Goal: Task Accomplishment & Management: Use online tool/utility

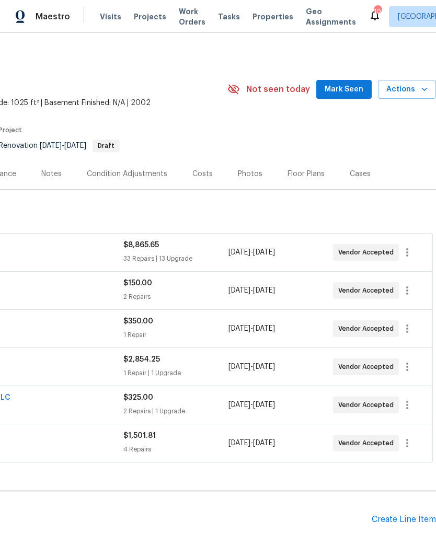
scroll to position [0, 155]
click at [351, 89] on span "Mark Seen" at bounding box center [344, 89] width 39 height 13
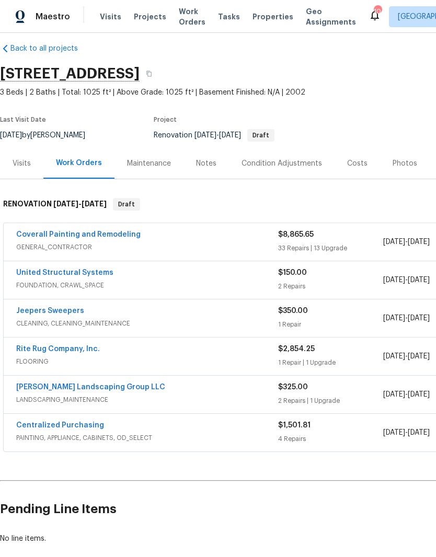
scroll to position [11, 0]
click at [210, 166] on div "Notes" at bounding box center [206, 163] width 20 height 10
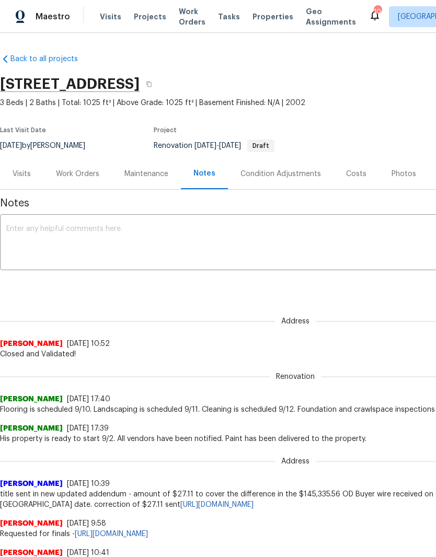
click at [178, 231] on textarea at bounding box center [295, 243] width 578 height 37
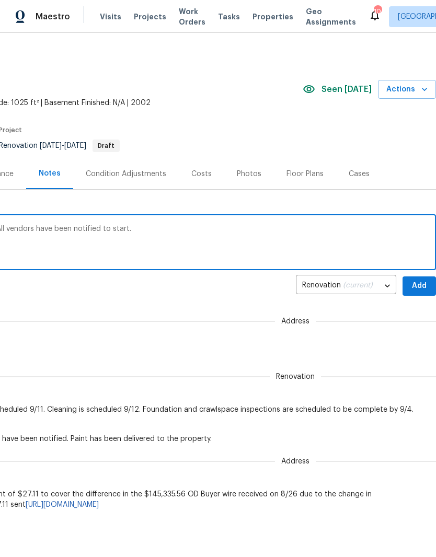
scroll to position [0, 155]
type textarea "This property will start renovation tomorrow 9/3. All vendors have been notifie…"
click at [421, 284] on span "Add" at bounding box center [419, 286] width 17 height 13
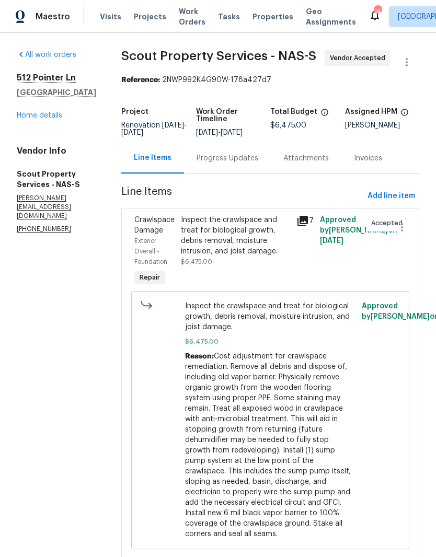
click at [203, 152] on div "Progress Updates" at bounding box center [227, 158] width 87 height 31
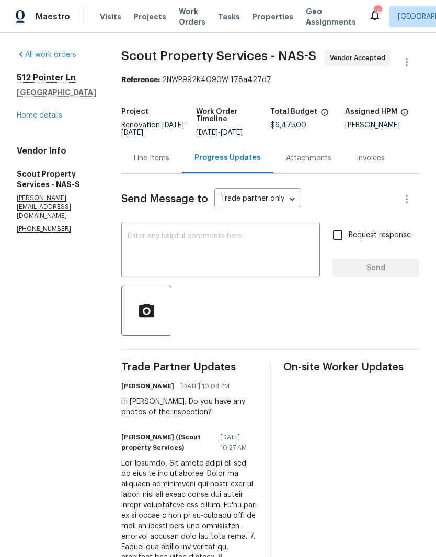
click at [177, 244] on textarea at bounding box center [221, 251] width 186 height 37
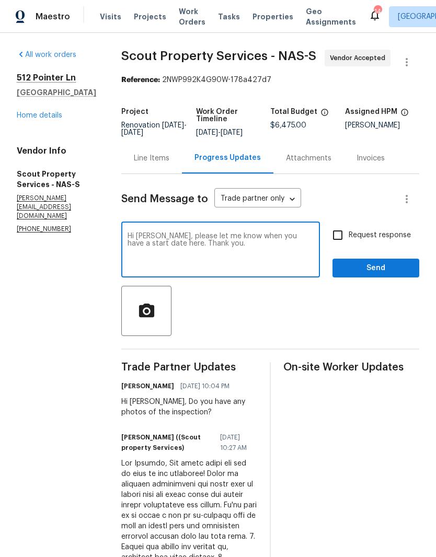
type textarea "Hi Trevor, please let me know when you have a start date here. Thank you."
click at [375, 270] on span "Send" at bounding box center [376, 268] width 70 height 13
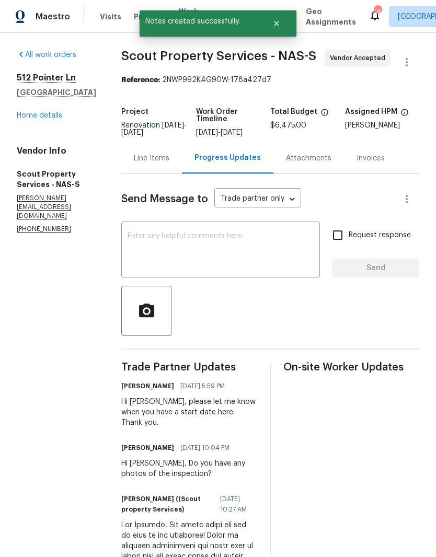
click at [32, 119] on link "Home details" at bounding box center [39, 115] width 45 height 7
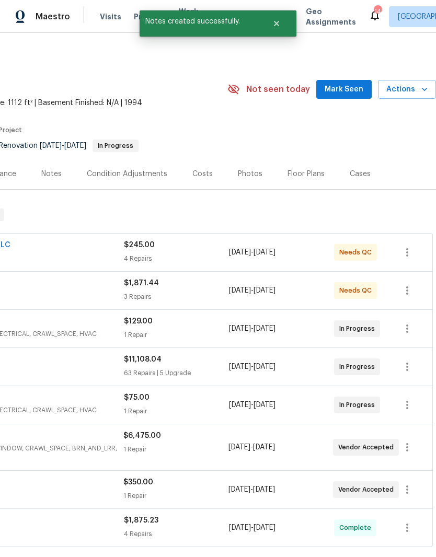
scroll to position [0, 155]
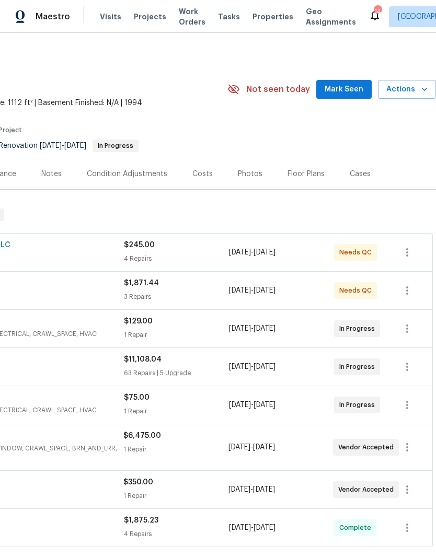
click at [352, 91] on span "Mark Seen" at bounding box center [344, 89] width 39 height 13
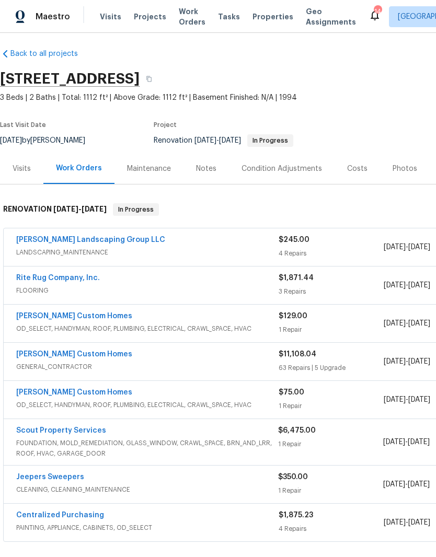
scroll to position [5, 0]
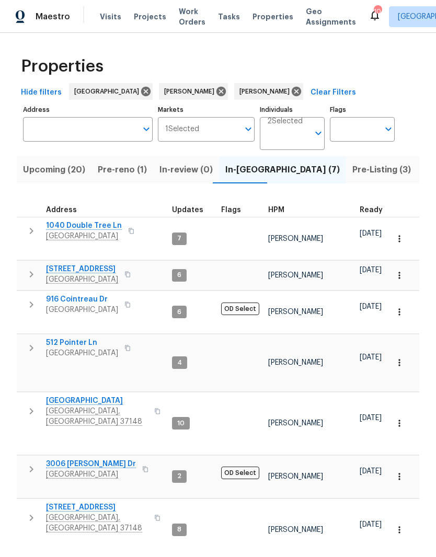
click at [102, 264] on span "[STREET_ADDRESS]" at bounding box center [82, 269] width 72 height 10
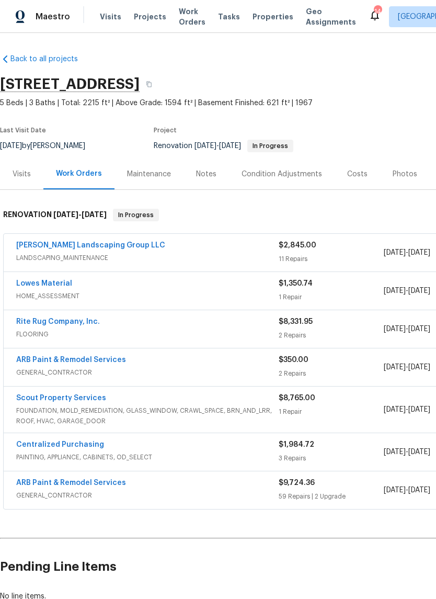
click at [214, 175] on div "Notes" at bounding box center [206, 174] width 20 height 10
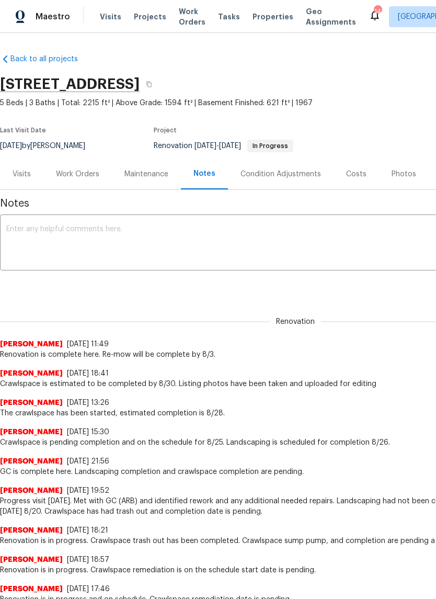
click at [84, 175] on div "Work Orders" at bounding box center [77, 174] width 43 height 10
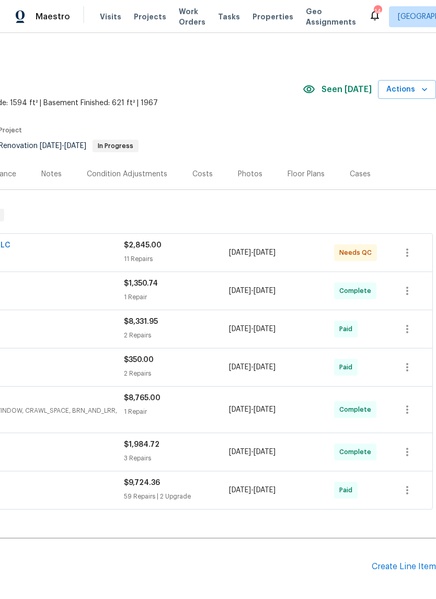
scroll to position [0, 155]
click at [418, 89] on span "Actions" at bounding box center [406, 89] width 41 height 13
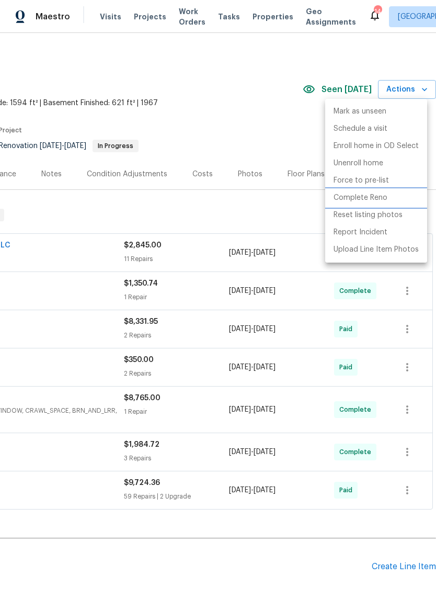
click at [380, 198] on p "Complete Reno" at bounding box center [361, 197] width 54 height 11
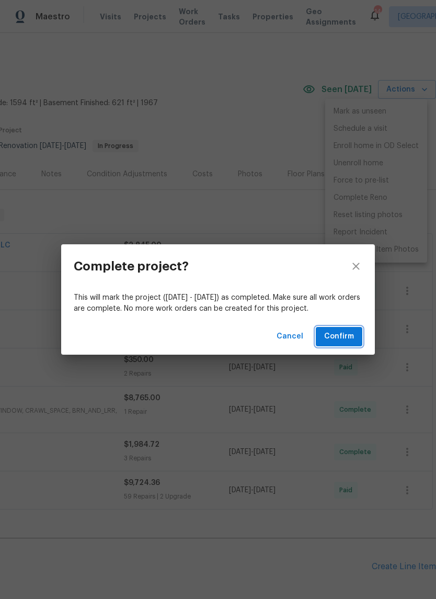
click at [353, 336] on span "Confirm" at bounding box center [339, 336] width 30 height 13
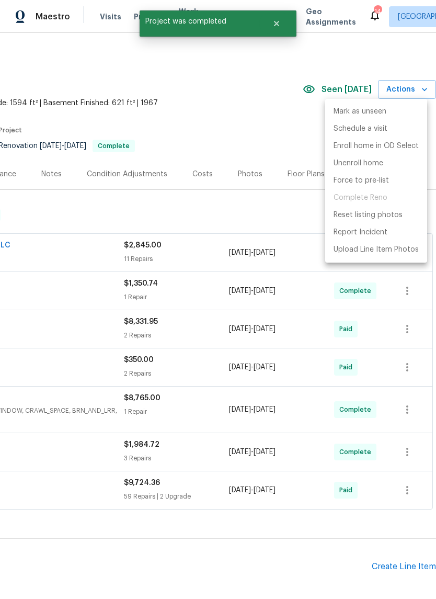
click at [262, 111] on div at bounding box center [218, 299] width 436 height 599
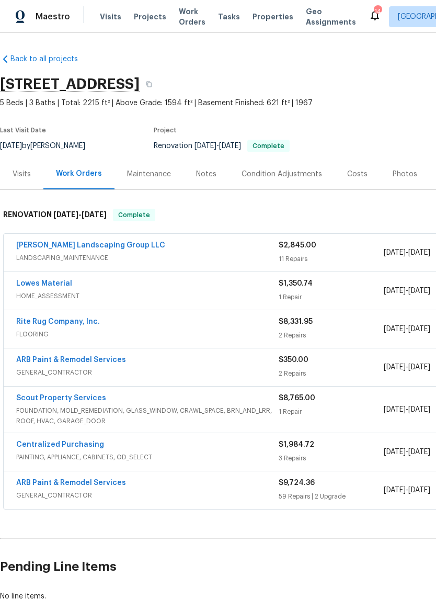
scroll to position [0, 0]
click at [58, 247] on link "[PERSON_NAME] Landscaping Group LLC" at bounding box center [90, 245] width 149 height 7
